Goal: Find specific page/section: Find specific page/section

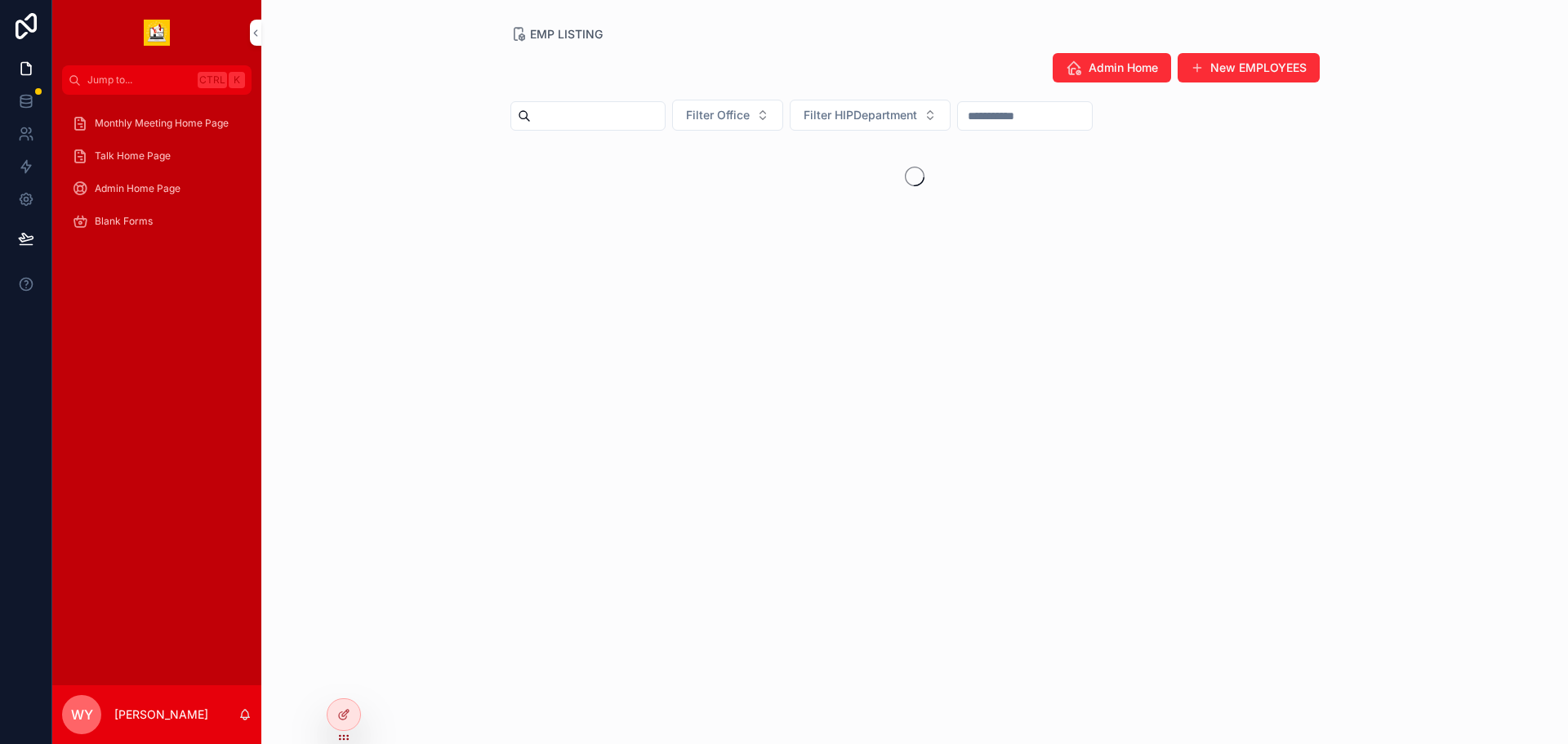
click at [144, 130] on span "Monthly Meeting Home Page" at bounding box center [162, 123] width 134 height 13
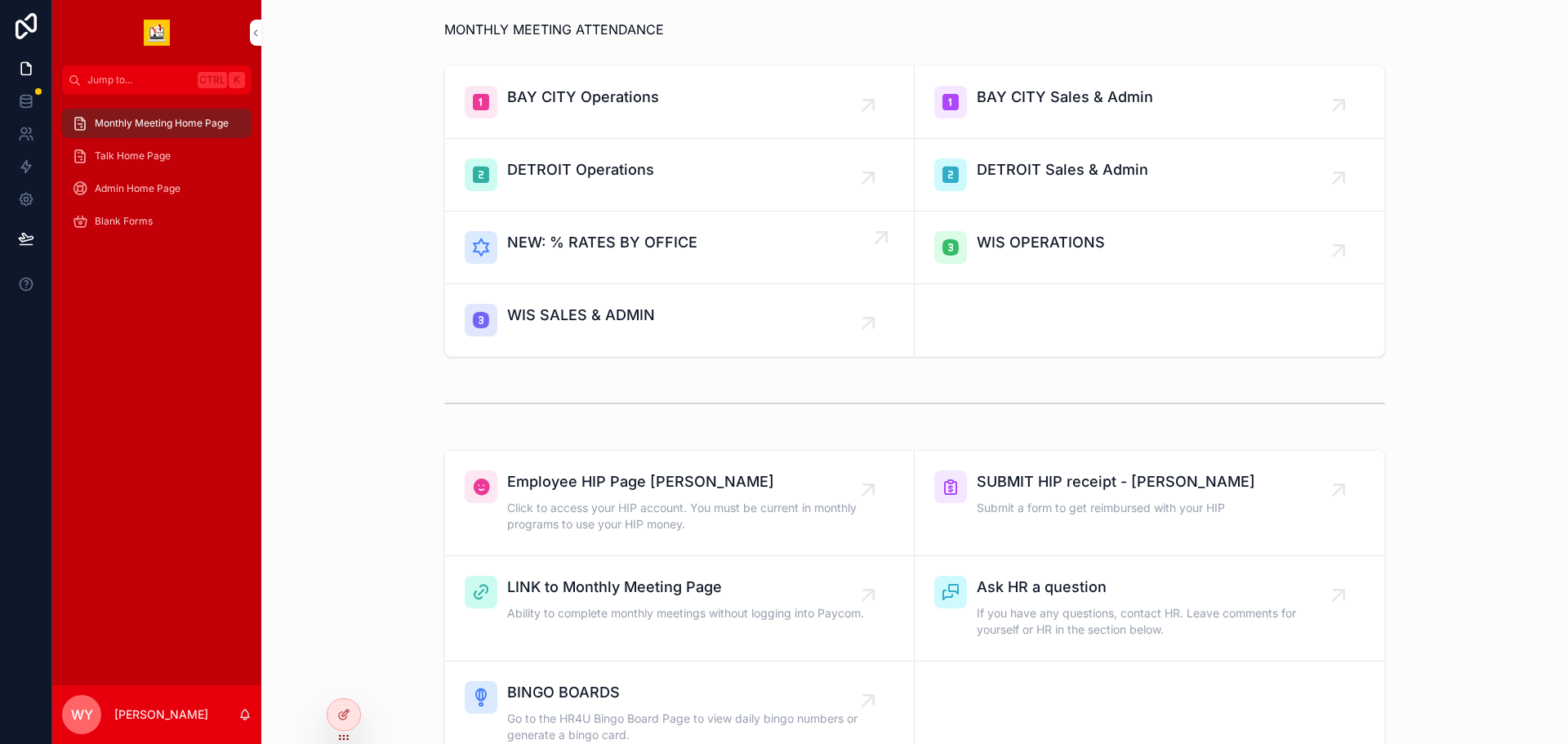
click at [621, 254] on span "NEW: % RATES BY OFFICE" at bounding box center [602, 243] width 190 height 23
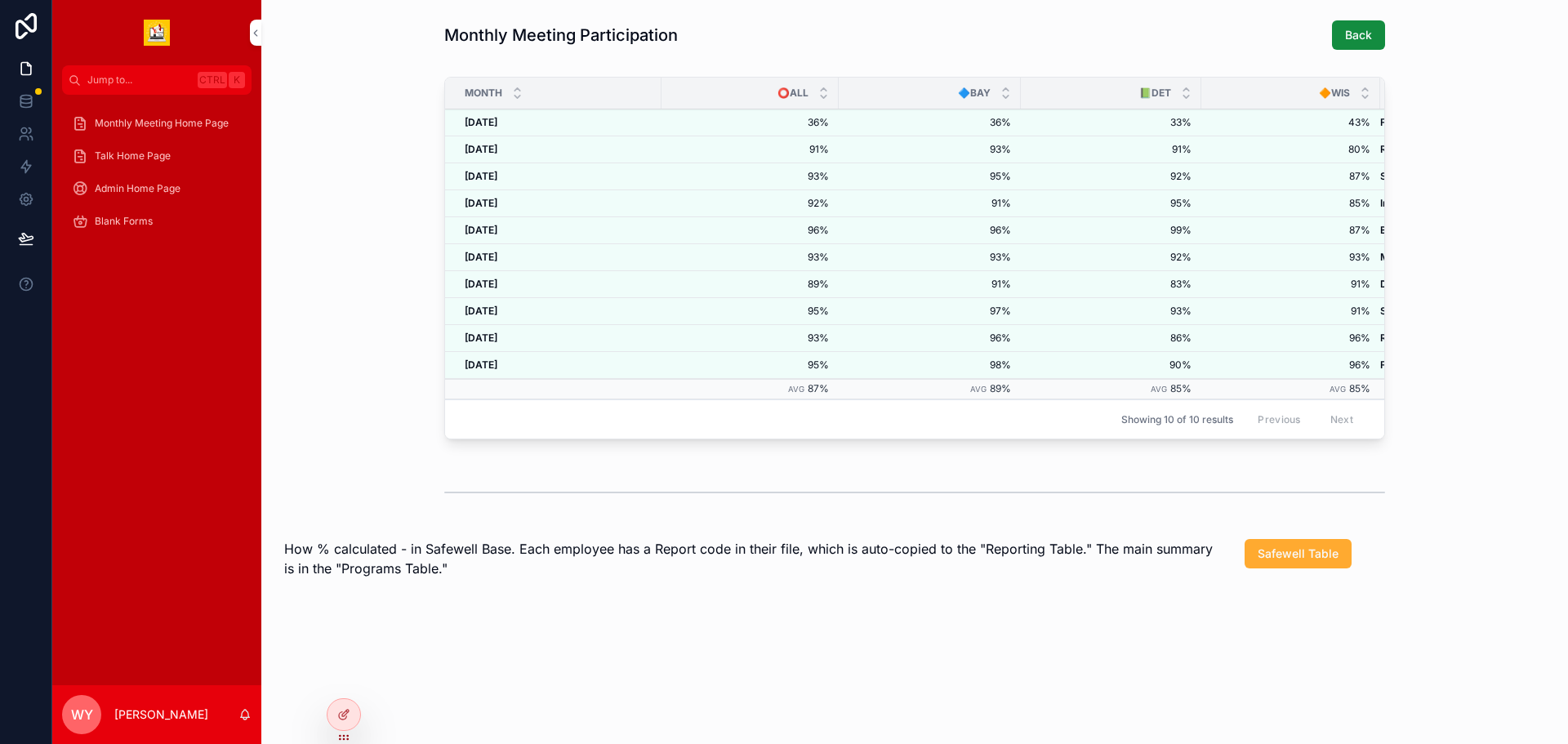
click at [228, 130] on span "Monthly Meeting Home Page" at bounding box center [162, 123] width 134 height 13
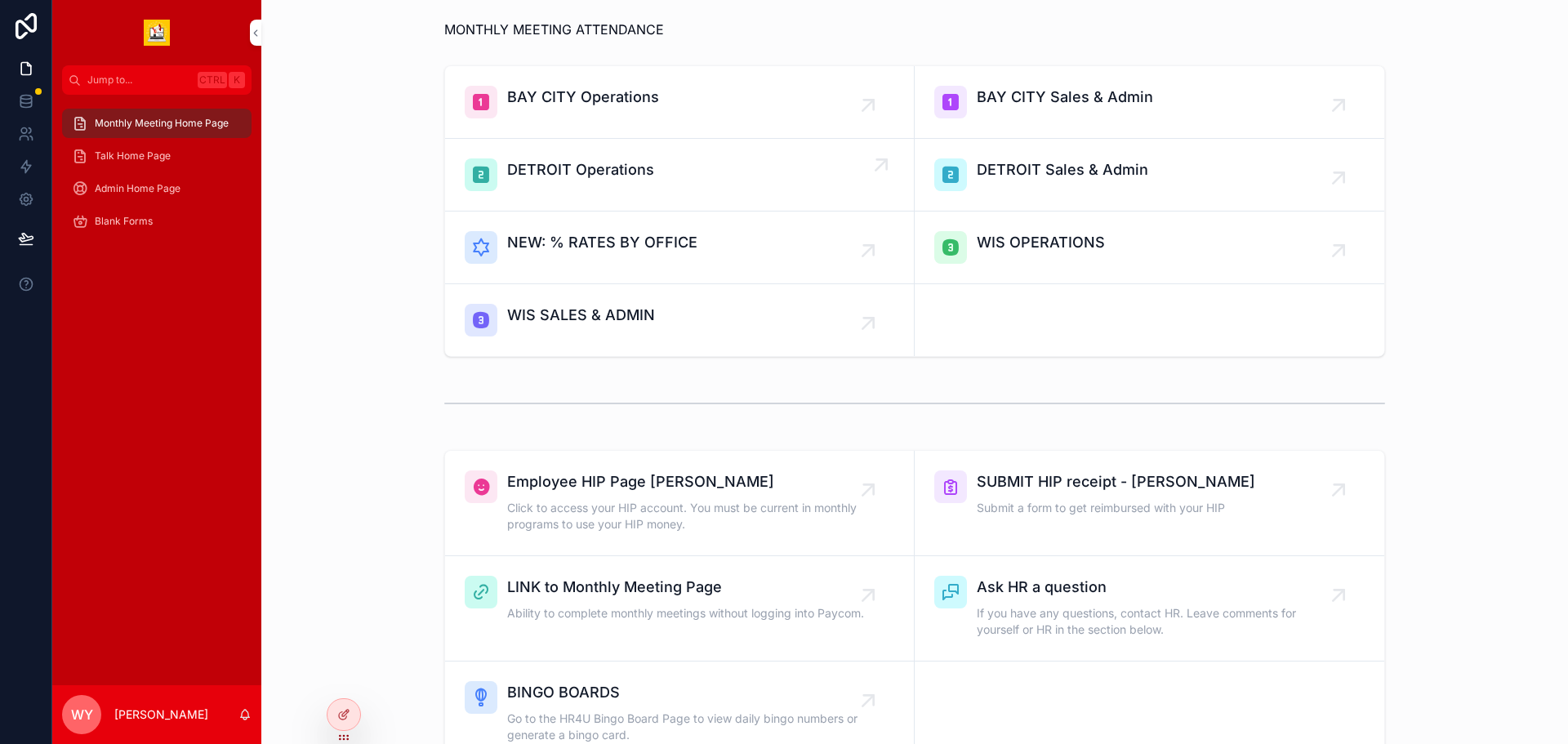
click at [571, 182] on span "DETROIT Operations" at bounding box center [580, 170] width 147 height 23
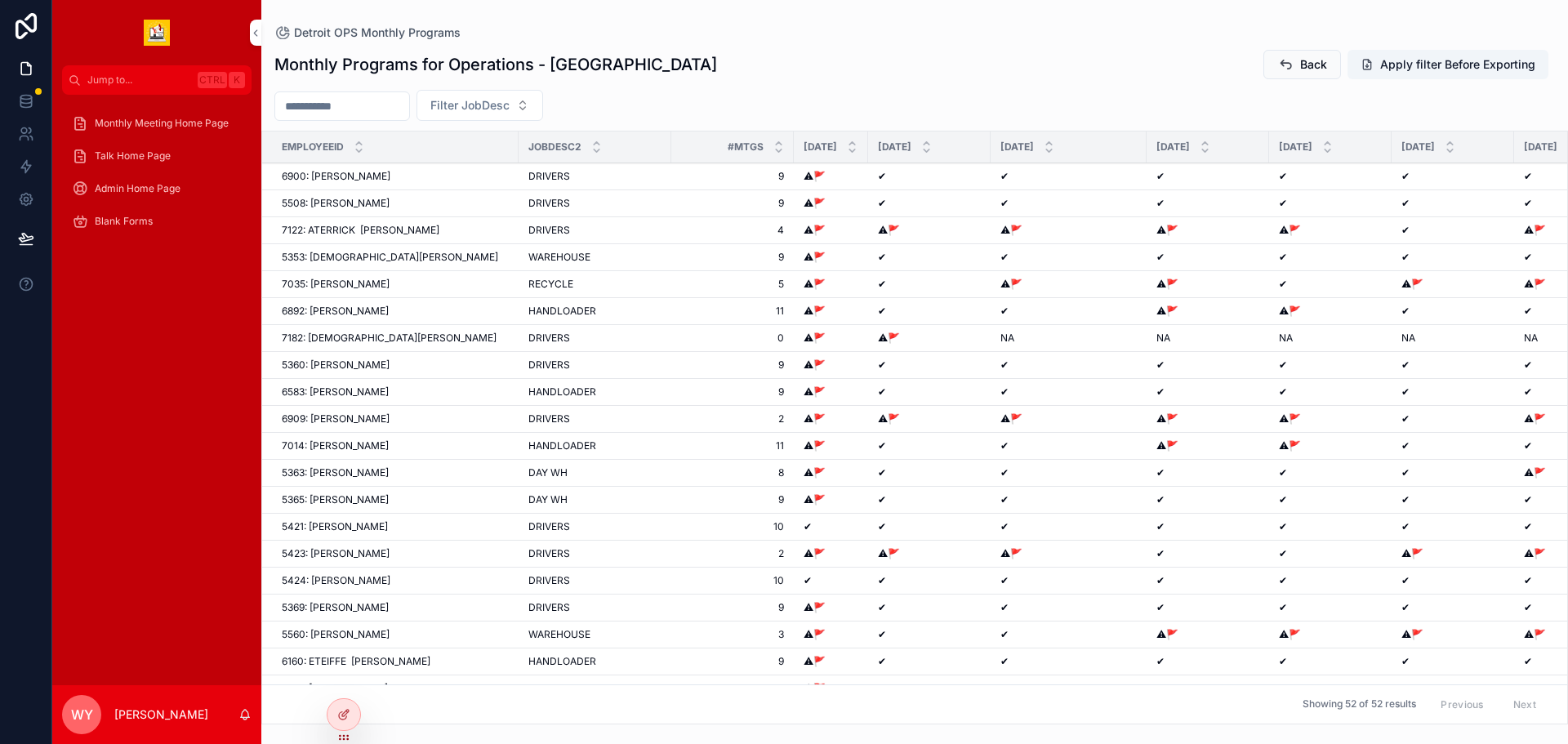
click at [168, 130] on span "Monthly Meeting Home Page" at bounding box center [162, 123] width 134 height 13
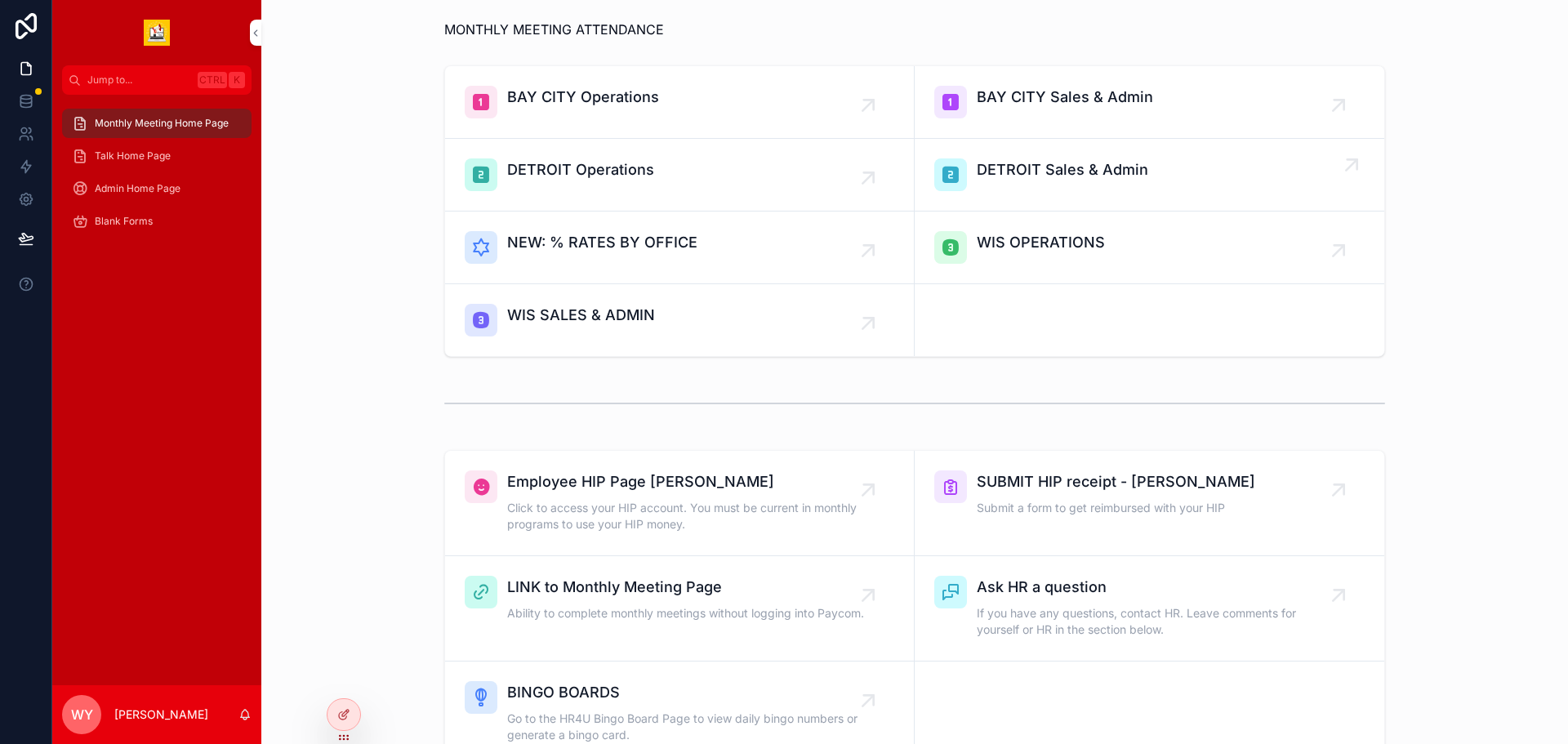
click at [1142, 182] on span "DETROIT Sales & Admin" at bounding box center [1063, 170] width 172 height 23
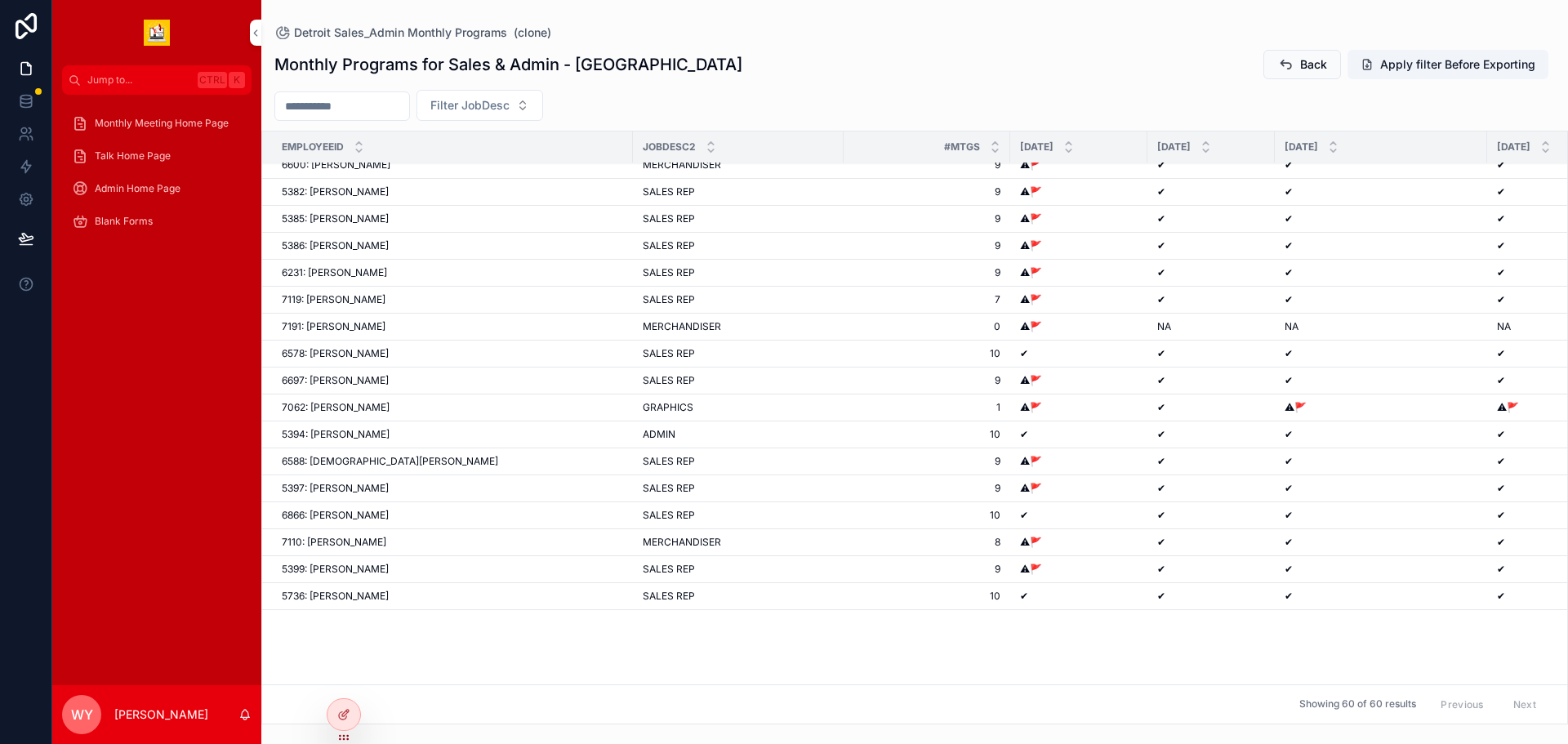
scroll to position [567, 0]
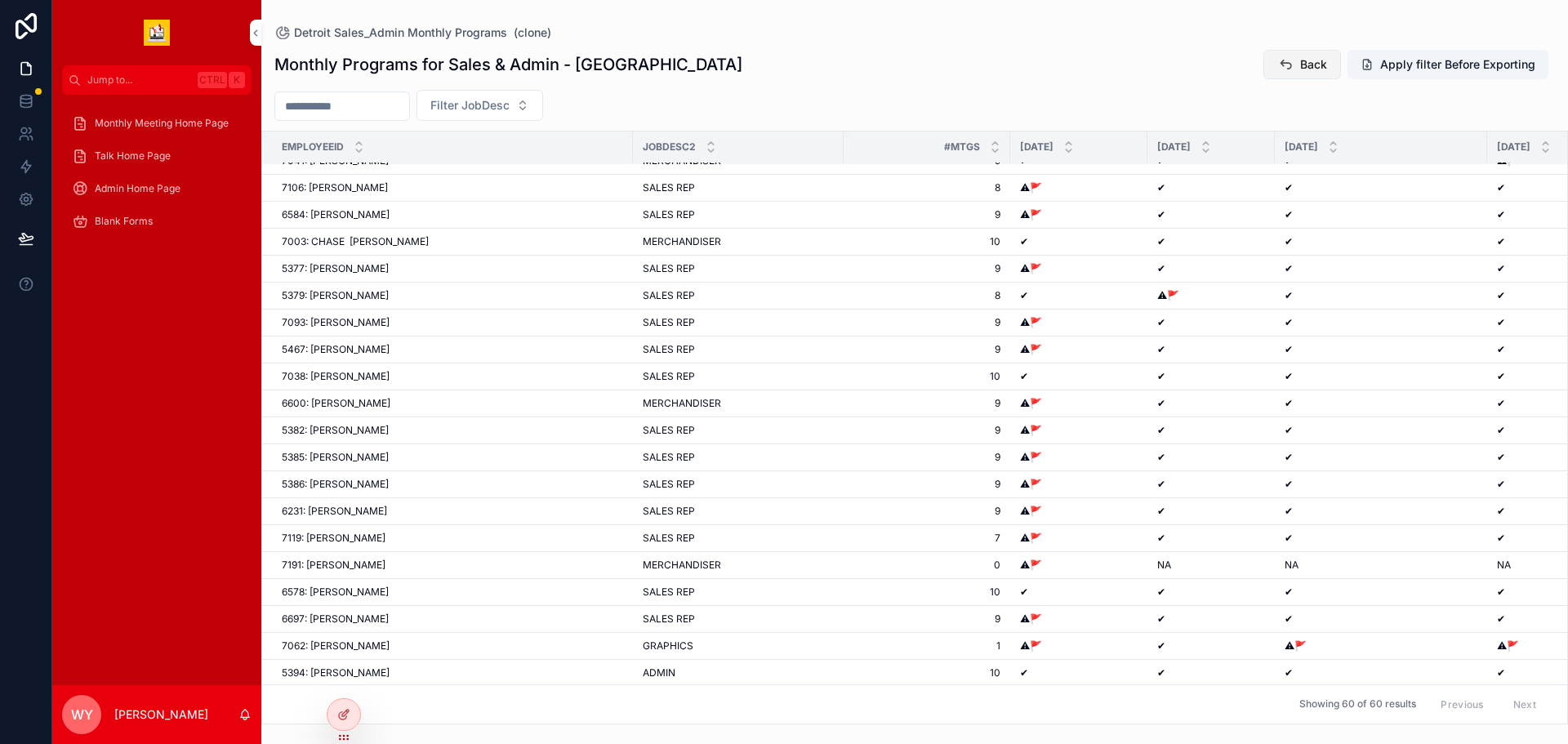
click at [1277, 73] on icon "scrollable content" at bounding box center [1285, 65] width 16 height 16
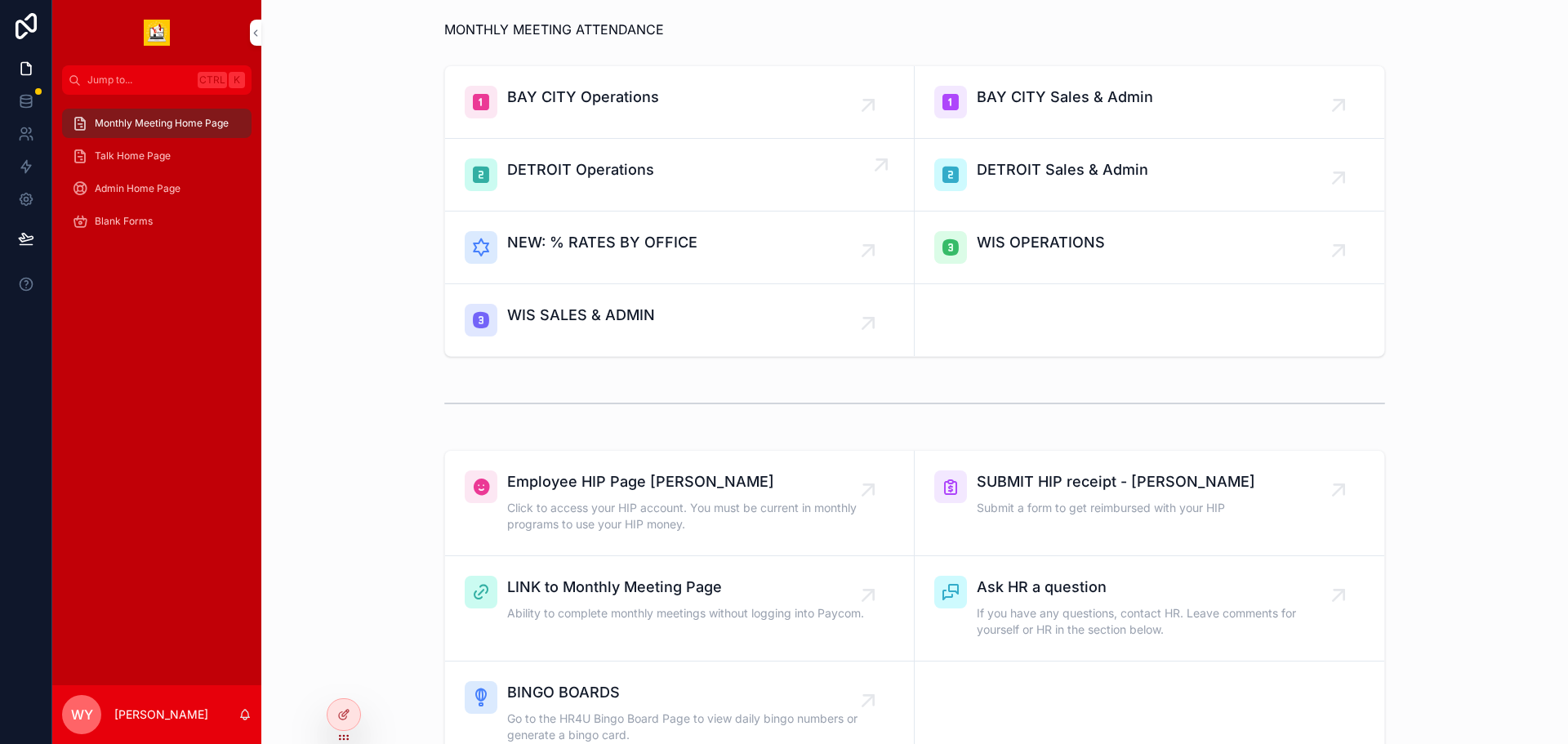
click at [734, 212] on link "DETROIT Operations" at bounding box center [679, 175] width 469 height 73
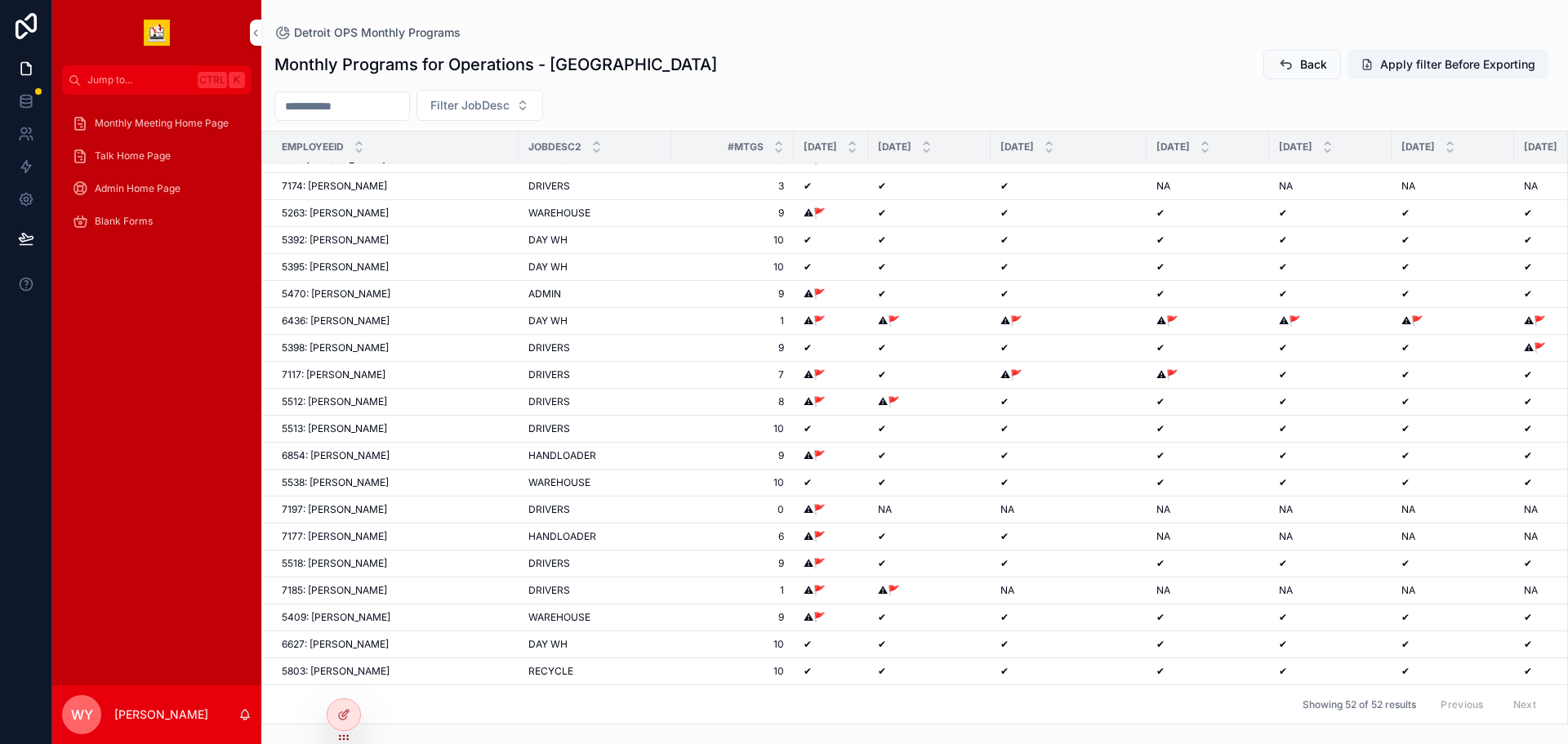
scroll to position [1279, 0]
click at [182, 130] on span "Monthly Meeting Home Page" at bounding box center [162, 123] width 134 height 13
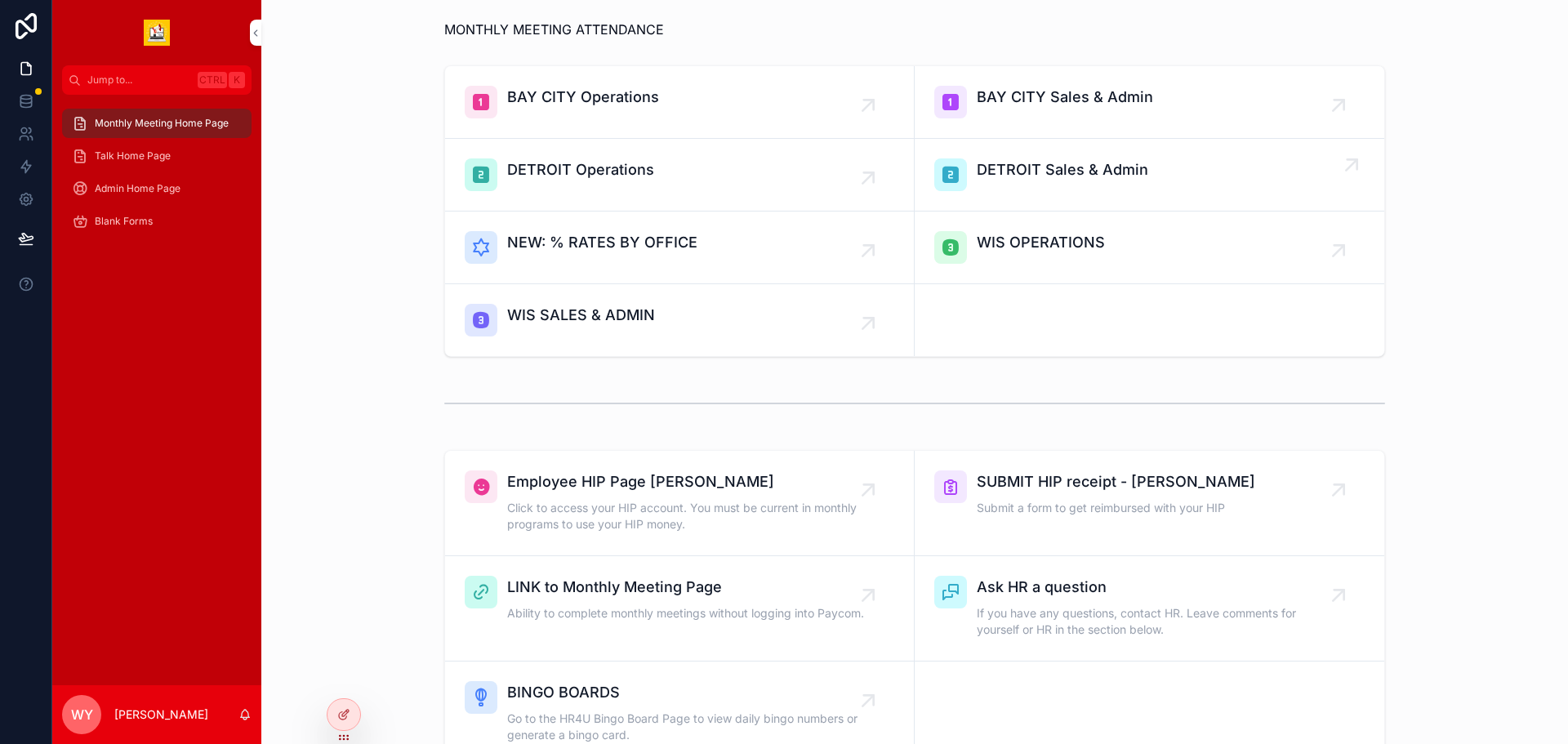
click at [1117, 182] on span "DETROIT Sales & Admin" at bounding box center [1063, 170] width 172 height 23
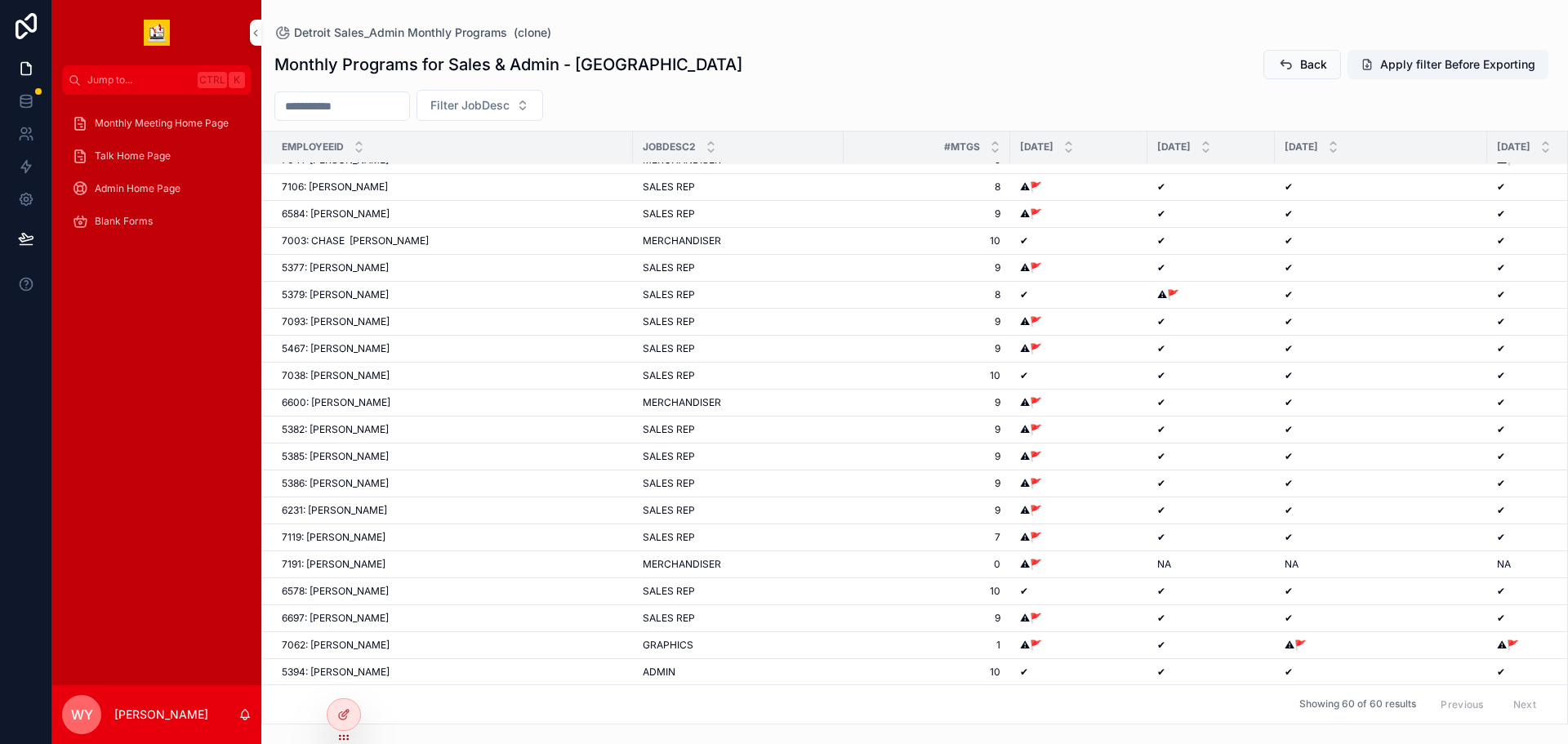
scroll to position [567, 0]
click at [186, 130] on span "Monthly Meeting Home Page" at bounding box center [162, 123] width 134 height 13
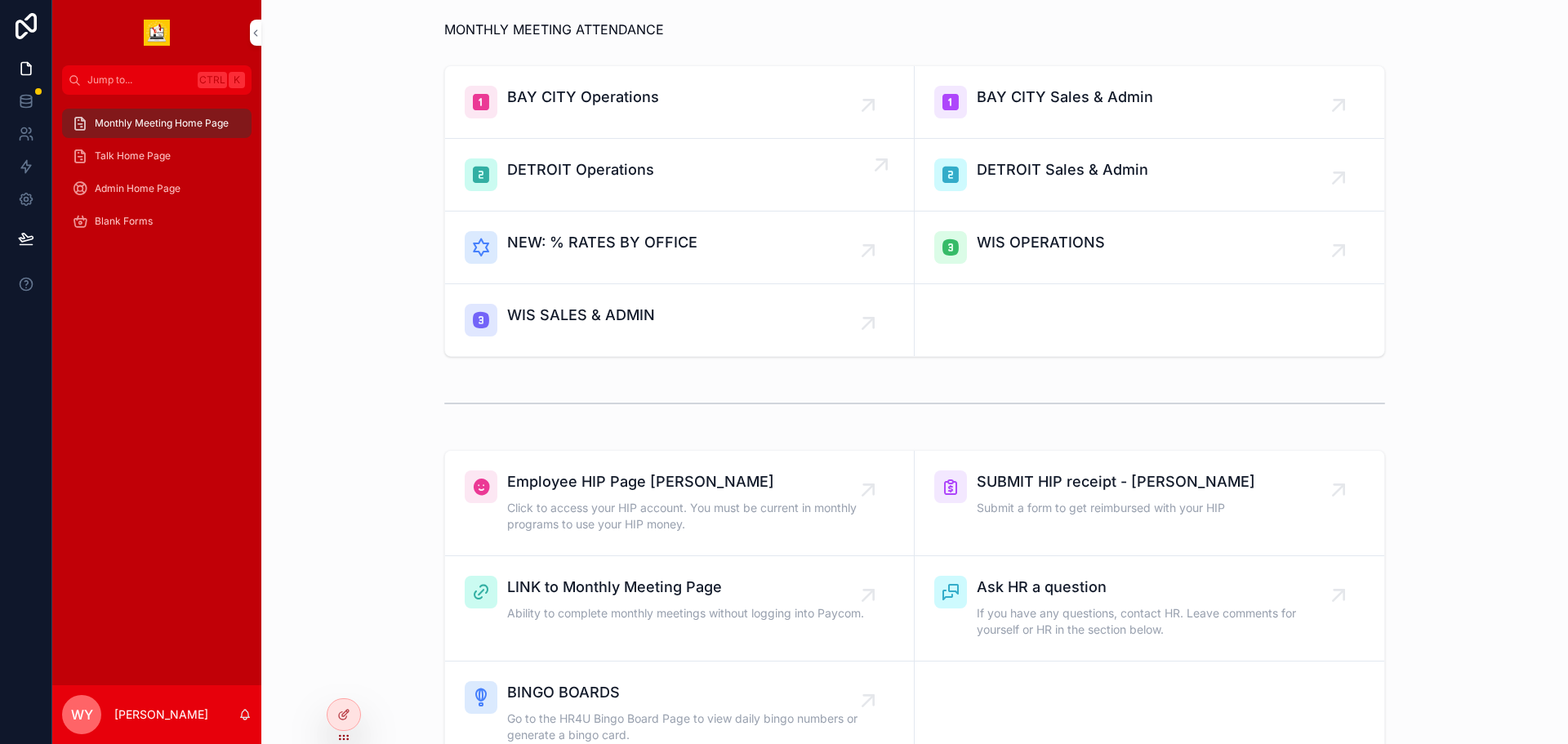
click at [558, 182] on span "DETROIT Operations" at bounding box center [580, 170] width 147 height 23
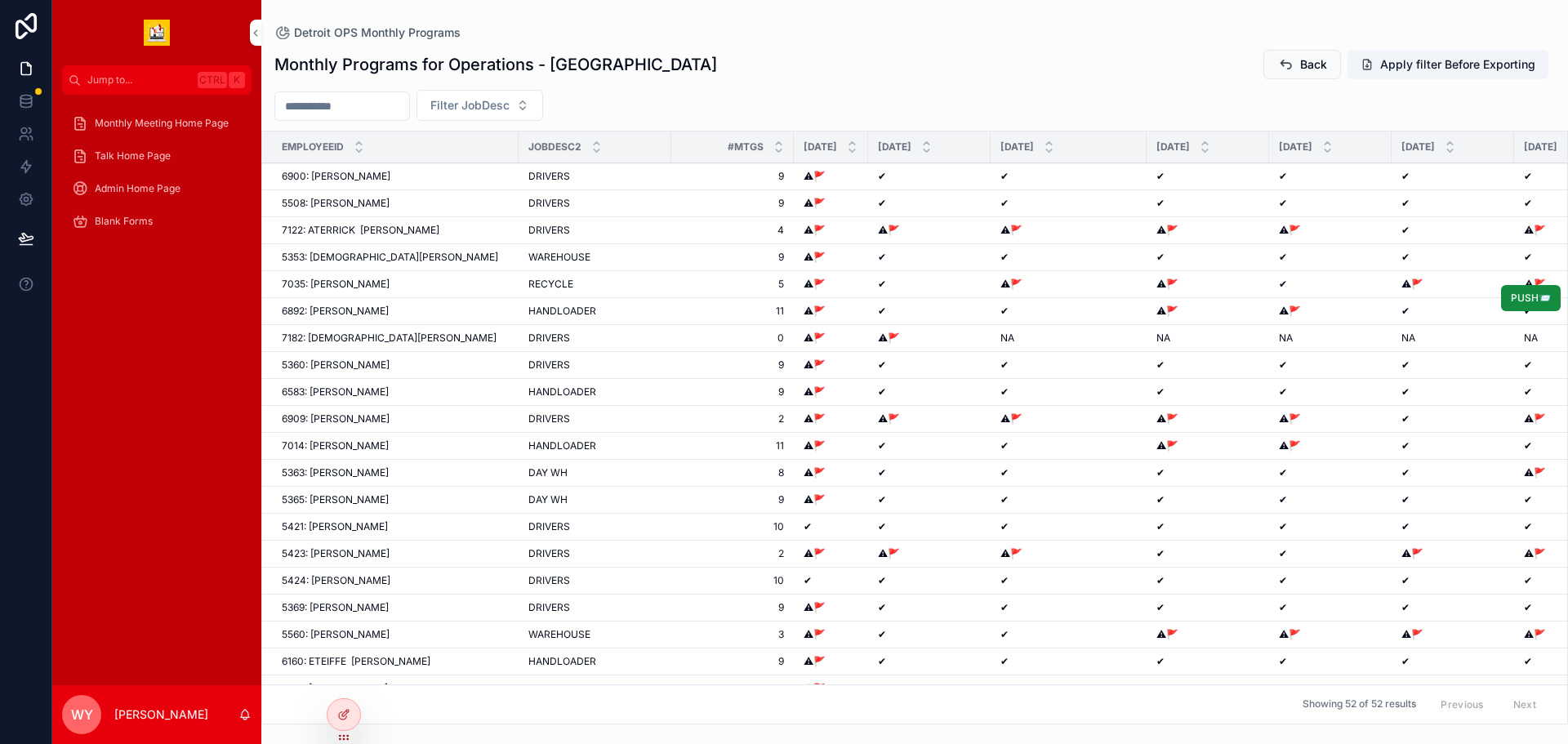
click at [388, 318] on span "6892: [PERSON_NAME]" at bounding box center [335, 311] width 107 height 13
